Goal: Information Seeking & Learning: Learn about a topic

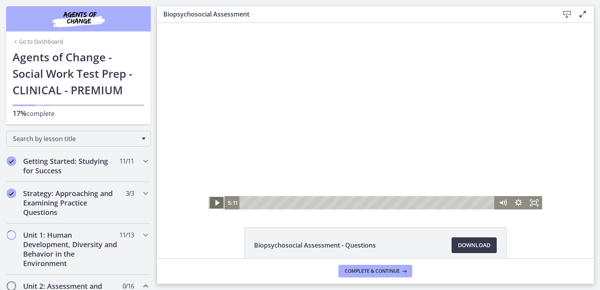
click at [215, 201] on icon "Play Video" at bounding box center [217, 203] width 4 height 6
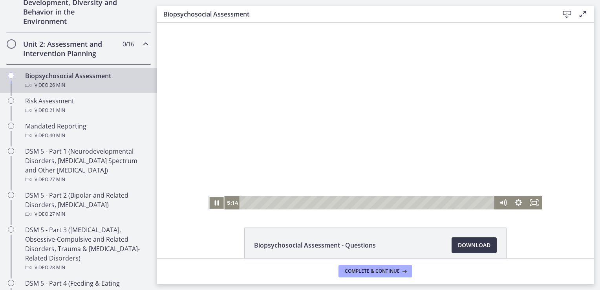
scroll to position [196, 0]
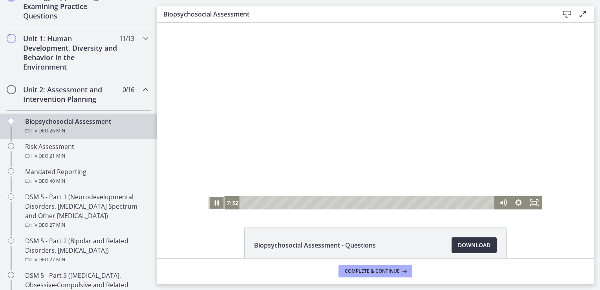
click at [482, 249] on span "Download Opens in a new window" at bounding box center [474, 244] width 33 height 9
click at [365, 202] on div "13:04" at bounding box center [368, 202] width 246 height 13
click at [380, 200] on div "14:39" at bounding box center [368, 202] width 246 height 13
click at [423, 202] on div "19:09" at bounding box center [368, 202] width 246 height 13
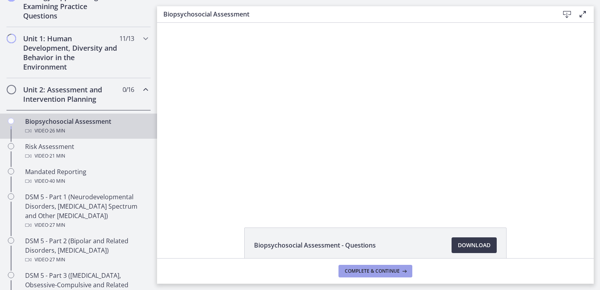
click at [387, 271] on span "Complete & continue" at bounding box center [372, 271] width 55 height 6
